Goal: Task Accomplishment & Management: Manage account settings

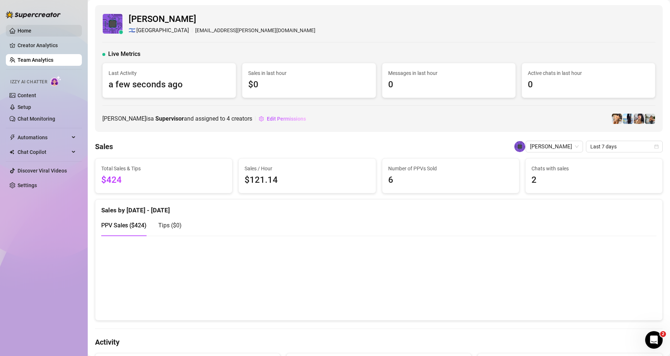
click at [30, 30] on link "Home" at bounding box center [25, 31] width 14 height 6
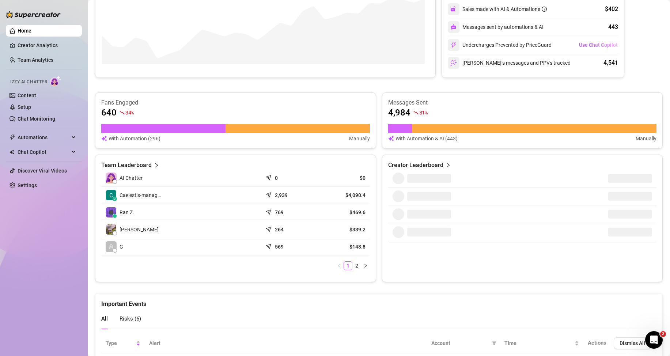
scroll to position [256, 0]
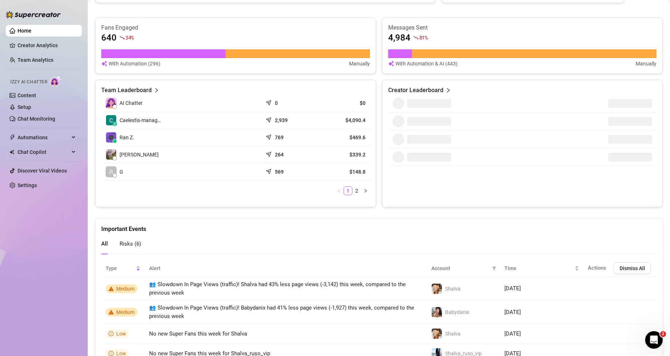
click at [424, 36] on span "81 %" at bounding box center [423, 37] width 8 height 7
drag, startPoint x: 422, startPoint y: 36, endPoint x: 410, endPoint y: 37, distance: 12.1
click at [413, 37] on div "81 %" at bounding box center [420, 38] width 14 height 12
click at [413, 37] on icon "fall" at bounding box center [415, 37] width 5 height 5
click at [413, 38] on icon "fall" at bounding box center [415, 37] width 5 height 5
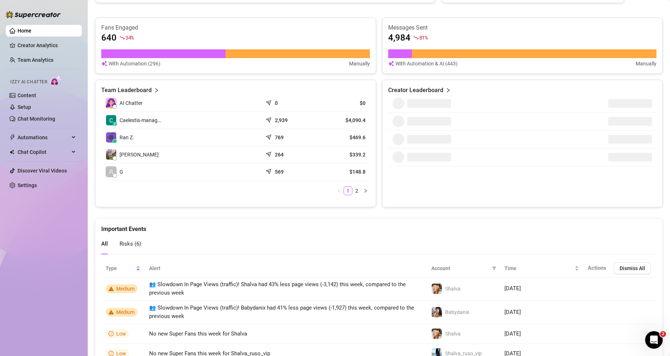
drag, startPoint x: 409, startPoint y: 38, endPoint x: 417, endPoint y: 39, distance: 7.8
click at [416, 39] on div "81 %" at bounding box center [420, 38] width 14 height 12
click at [425, 40] on div "4,984 81 %" at bounding box center [522, 38] width 269 height 12
click at [426, 40] on div "4,984 81 %" at bounding box center [522, 38] width 269 height 12
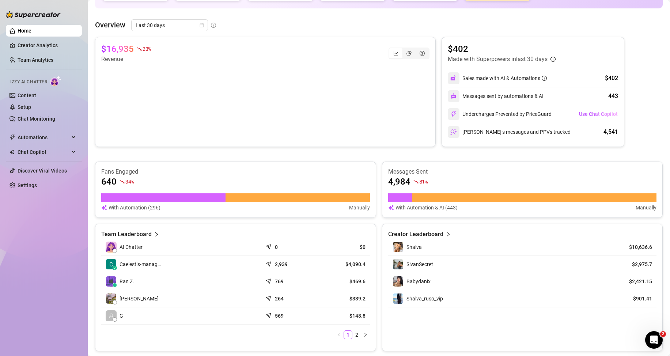
scroll to position [0, 0]
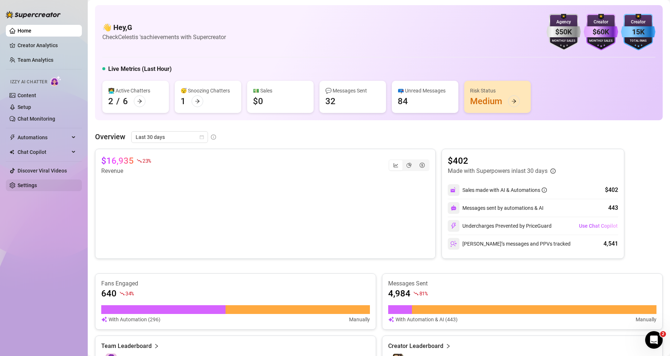
click at [37, 187] on link "Settings" at bounding box center [27, 185] width 19 height 6
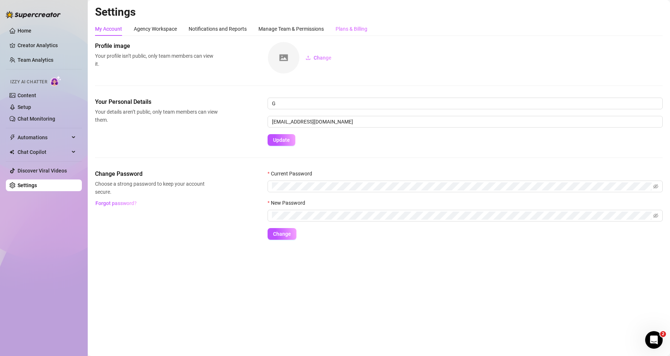
click at [349, 24] on div "Plans & Billing" at bounding box center [352, 29] width 32 height 14
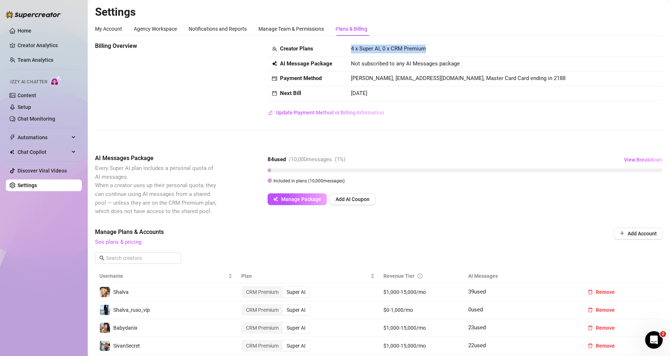
drag, startPoint x: 351, startPoint y: 45, endPoint x: 431, endPoint y: 47, distance: 79.7
click at [430, 47] on td "4 x Super AI, 0 x CRM Premium" at bounding box center [504, 49] width 316 height 15
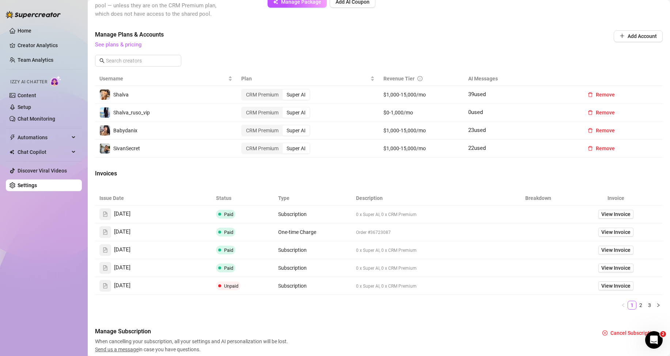
scroll to position [225, 0]
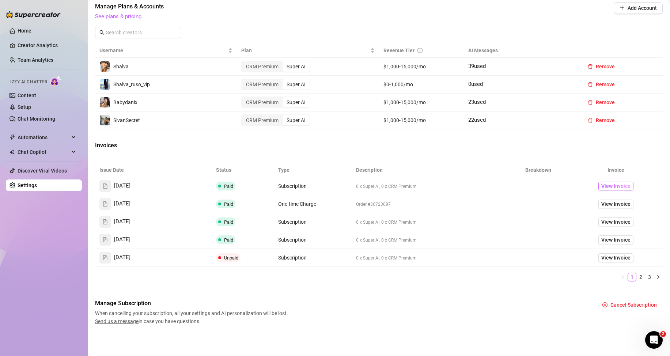
click at [614, 186] on span "View Invoice" at bounding box center [615, 186] width 29 height 8
